Goal: Transaction & Acquisition: Obtain resource

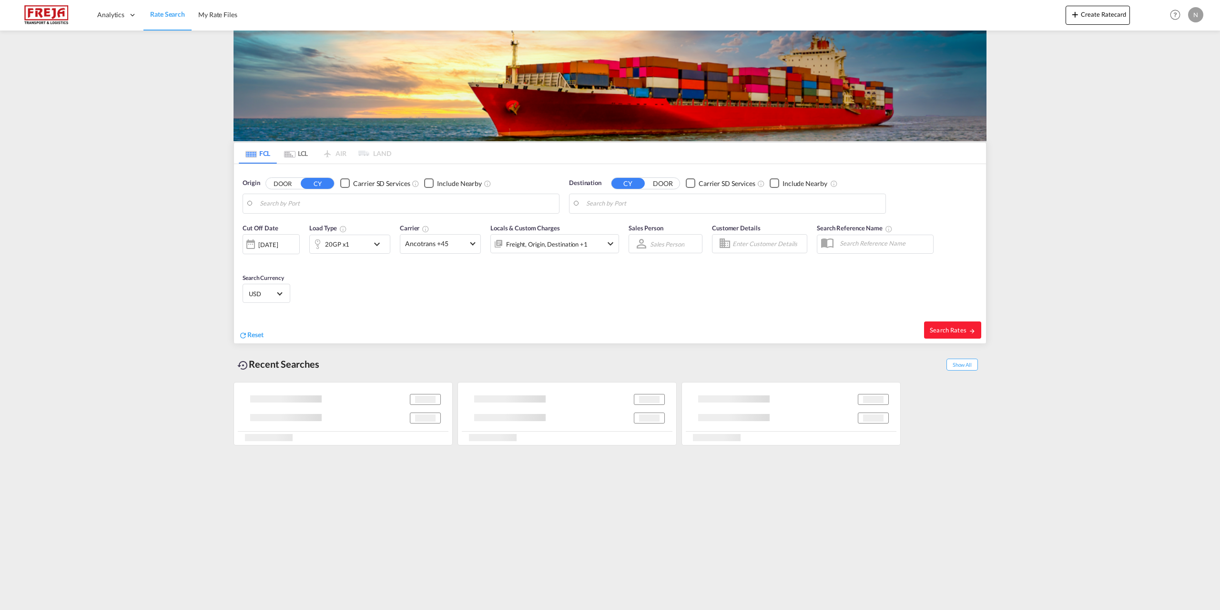
type input "[GEOGRAPHIC_DATA], [GEOGRAPHIC_DATA]"
type input "[GEOGRAPHIC_DATA], THBKK"
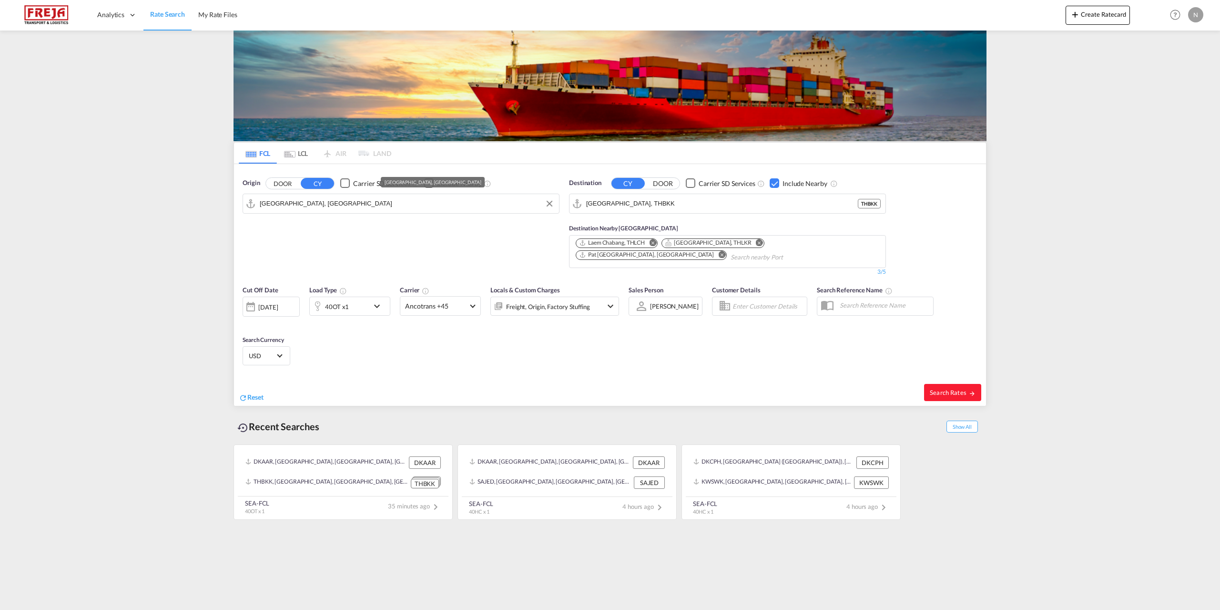
click at [333, 205] on input "[GEOGRAPHIC_DATA], [GEOGRAPHIC_DATA]" at bounding box center [407, 203] width 295 height 14
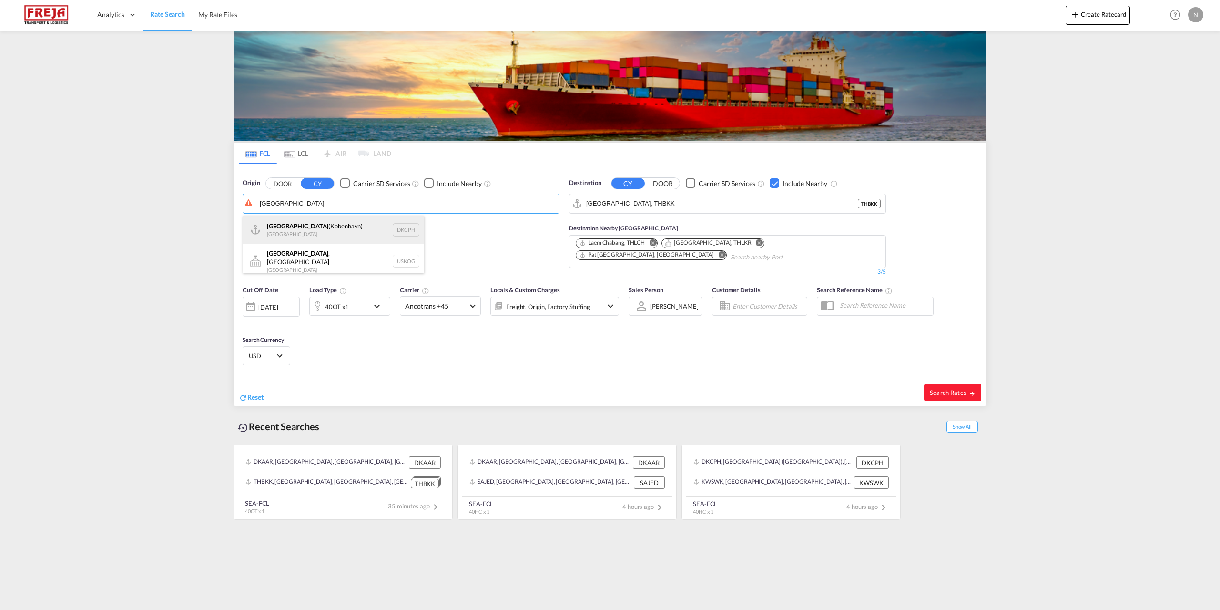
click at [321, 232] on div "[GEOGRAPHIC_DATA] ([GEOGRAPHIC_DATA]) Denmark DKCPH" at bounding box center [333, 229] width 181 height 29
type input "[GEOGRAPHIC_DATA] ([GEOGRAPHIC_DATA]), DKCPH"
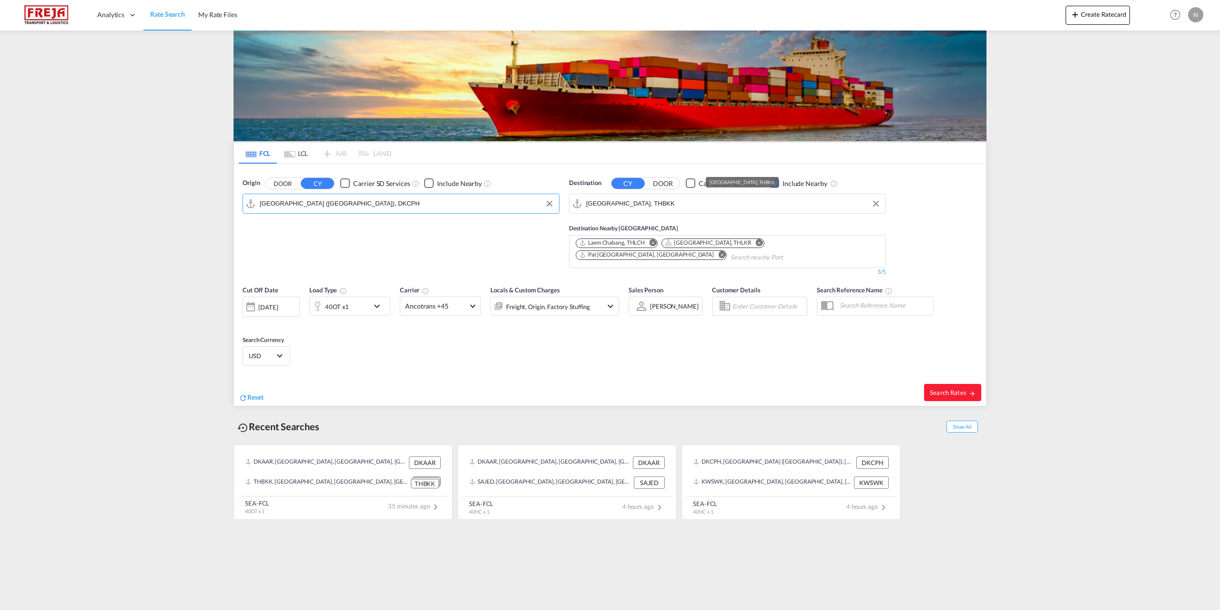
click at [757, 208] on input "[GEOGRAPHIC_DATA], THBKK" at bounding box center [733, 203] width 295 height 14
click at [771, 183] on div "Checkbox No Ink" at bounding box center [775, 183] width 10 height 10
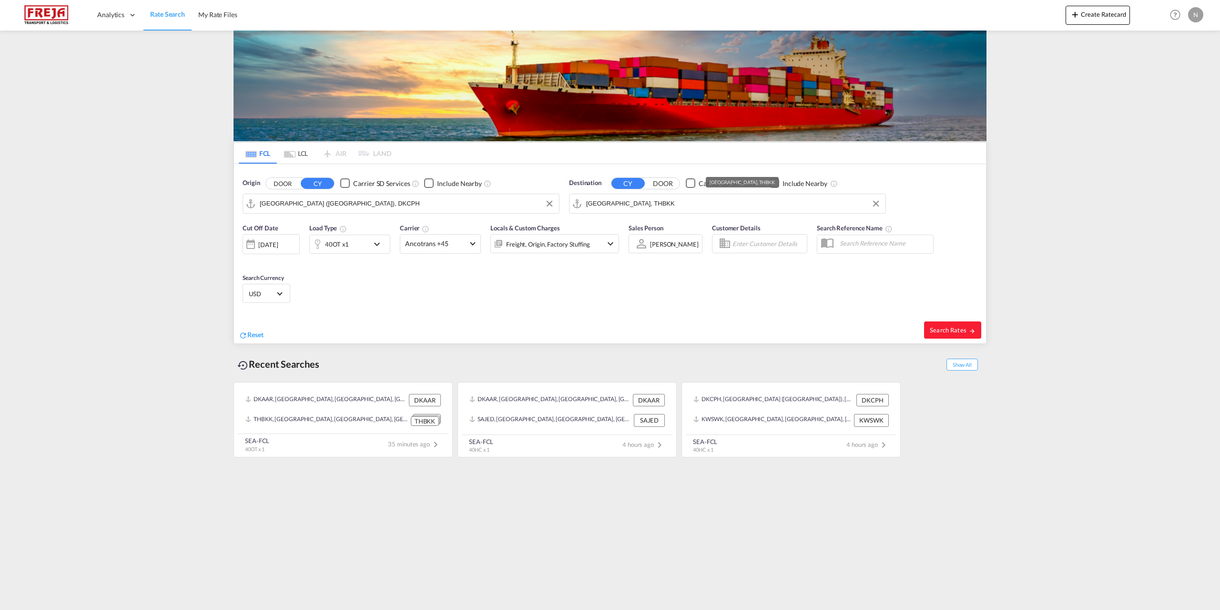
click at [753, 202] on input "[GEOGRAPHIC_DATA], THBKK" at bounding box center [733, 203] width 295 height 14
click at [645, 235] on div "Jeddah [GEOGRAPHIC_DATA] SAJED" at bounding box center [660, 229] width 181 height 29
type input "Jeddah, SAJED"
click at [374, 247] on md-icon "icon-chevron-down" at bounding box center [379, 243] width 16 height 11
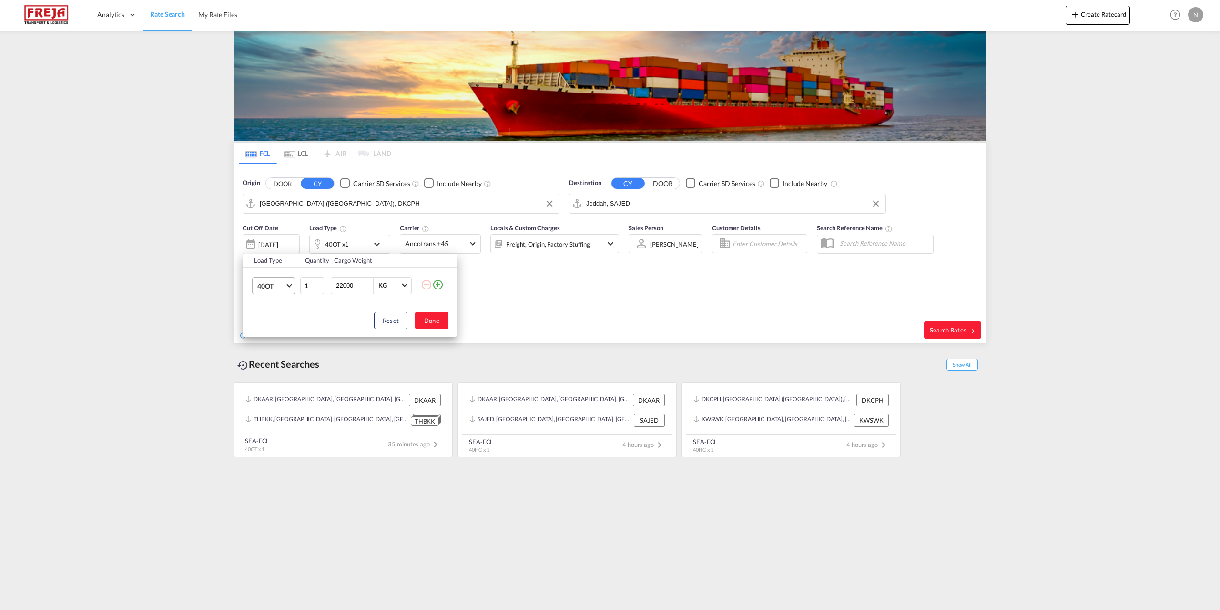
click at [284, 290] on span "40OT" at bounding box center [271, 286] width 28 height 10
click at [276, 239] on md-option "20GP" at bounding box center [282, 236] width 65 height 23
drag, startPoint x: 439, startPoint y: 324, endPoint x: 371, endPoint y: 289, distance: 75.7
click at [371, 289] on div "Load Type Quantity Cargo Weight 20GP 1 22000 KG KG Load type addition is restri…" at bounding box center [350, 295] width 215 height 83
drag, startPoint x: 355, startPoint y: 283, endPoint x: 316, endPoint y: 291, distance: 39.9
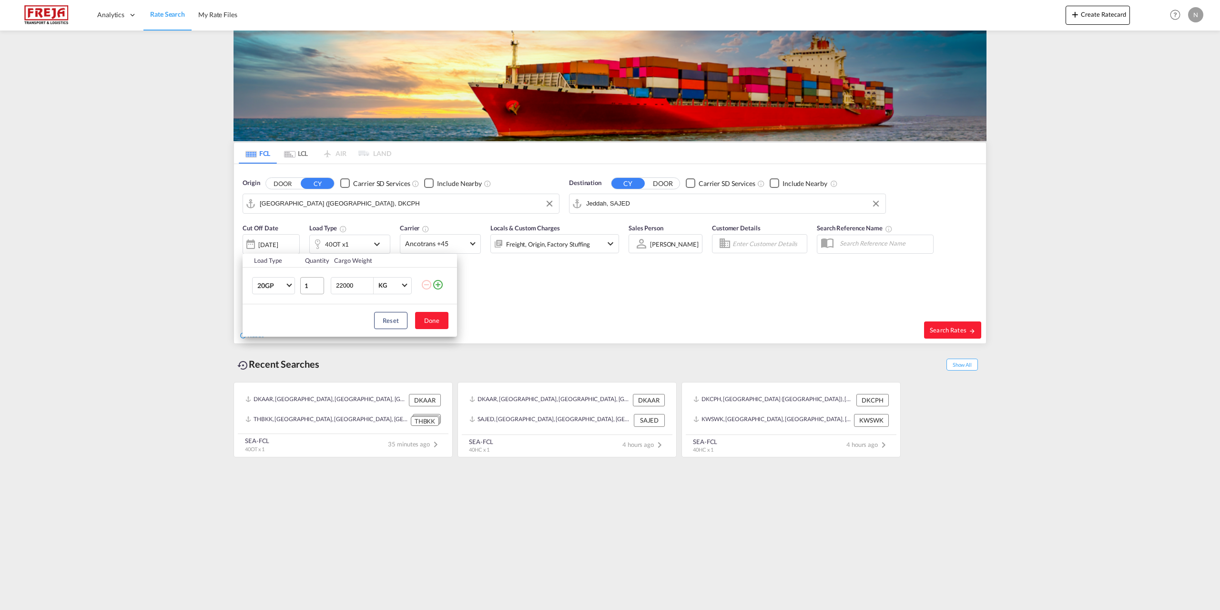
click at [316, 291] on tr "20GP 1 22000 KG KG" at bounding box center [350, 285] width 215 height 37
type input "20000"
click at [423, 318] on button "Done" at bounding box center [431, 320] width 33 height 17
click at [428, 246] on span "Ancotrans +45" at bounding box center [436, 244] width 62 height 10
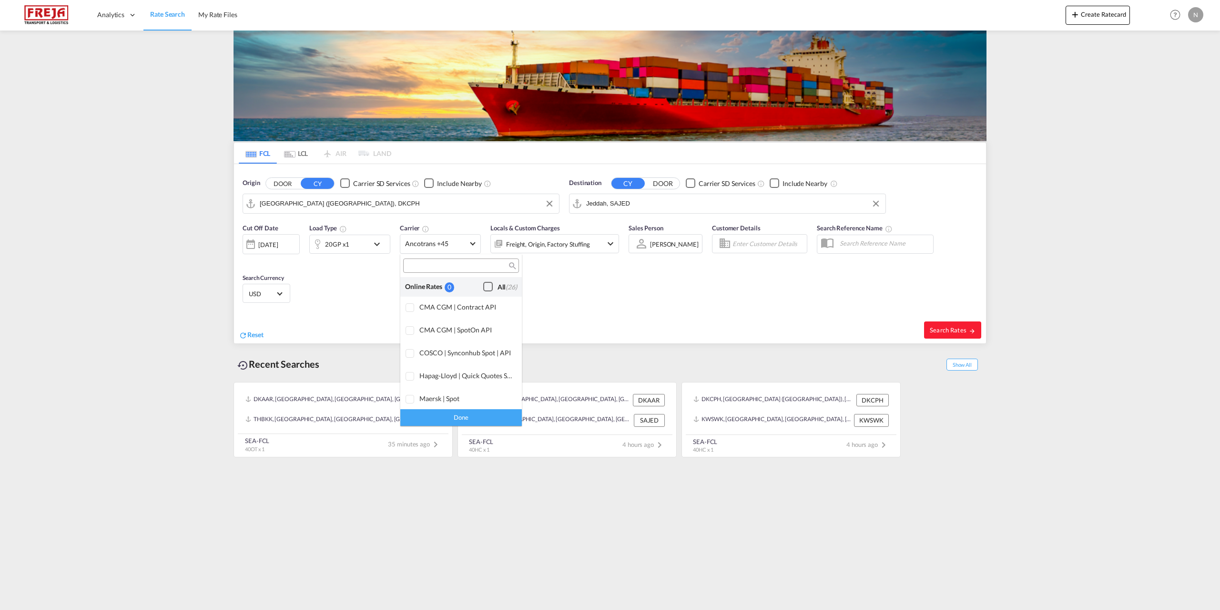
click at [498, 287] on div "All (26)" at bounding box center [508, 287] width 20 height 10
click at [492, 417] on div "Done" at bounding box center [461, 417] width 122 height 17
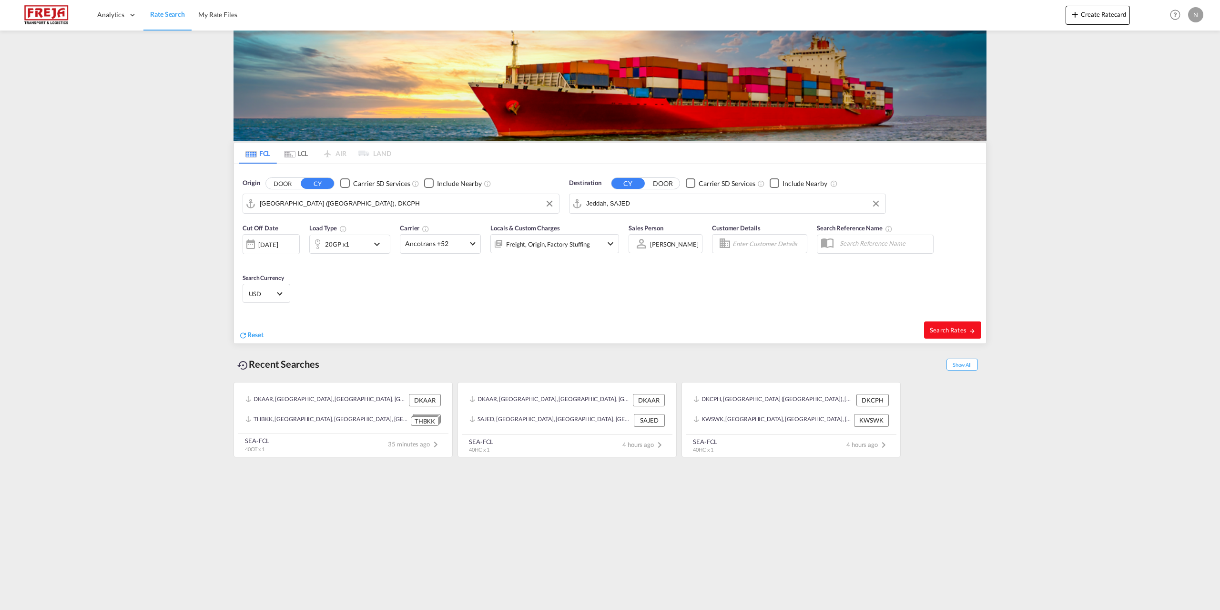
click at [939, 332] on span "Search Rates" at bounding box center [953, 330] width 46 height 8
type input "DKCPH to SAJED / [DATE]"
